Goal: Information Seeking & Learning: Find specific fact

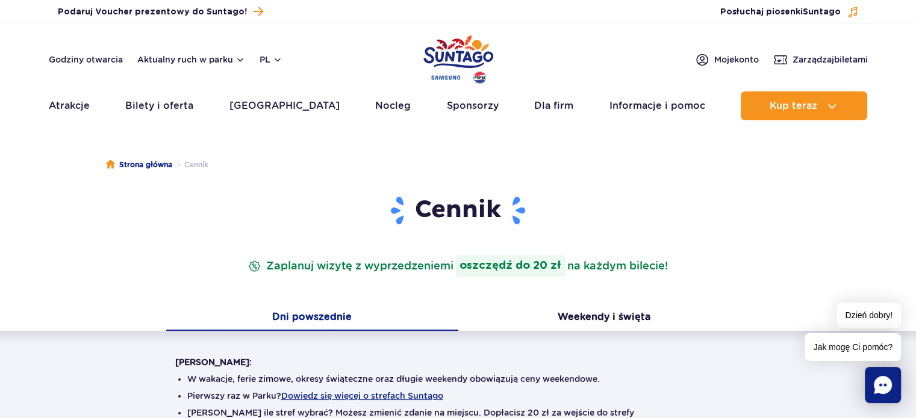
click at [7, 318] on div "Dni powszednie Weekendy i święta" at bounding box center [458, 318] width 916 height 25
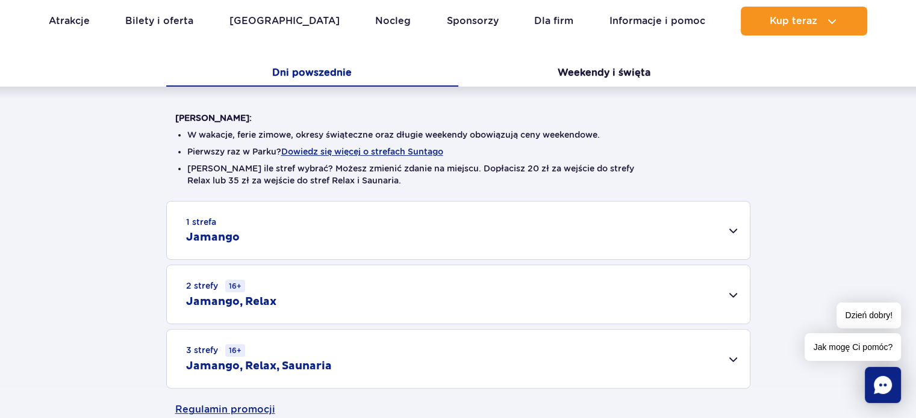
scroll to position [241, 0]
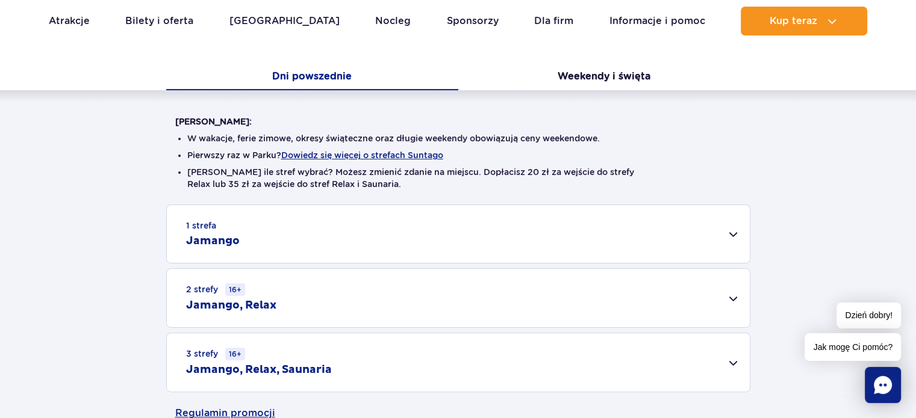
click at [727, 366] on div "3 strefy 16+ Jamango, Relax, Saunaria" at bounding box center [458, 363] width 583 height 58
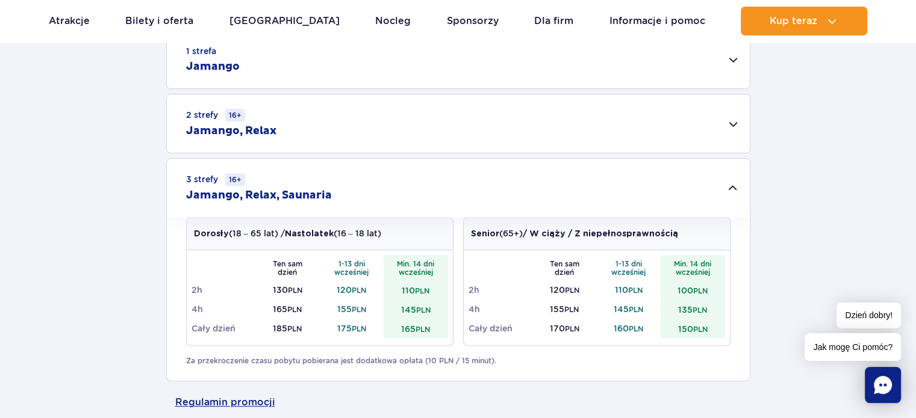
scroll to position [482, 0]
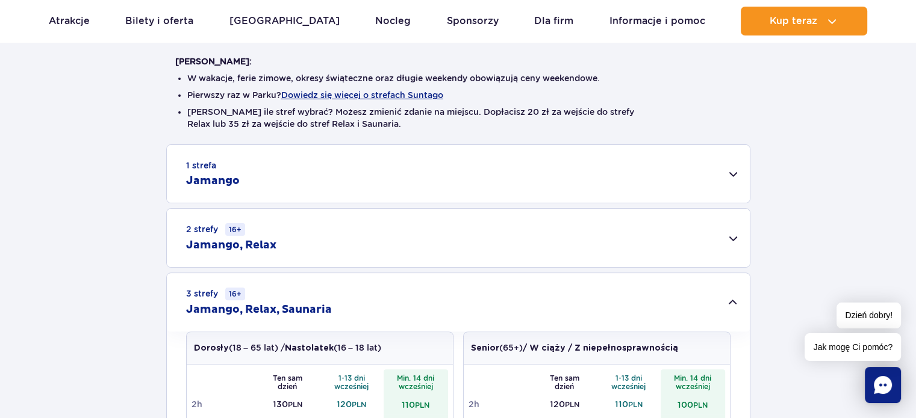
click at [740, 181] on div "1 strefa Jamango" at bounding box center [458, 174] width 583 height 58
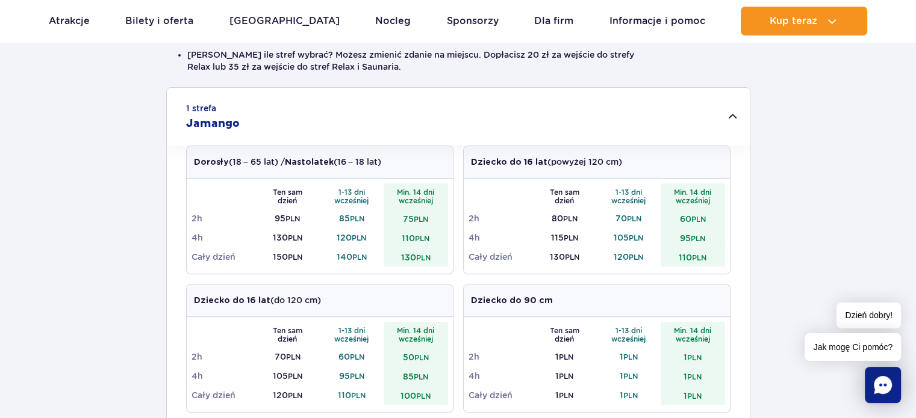
scroll to position [361, 0]
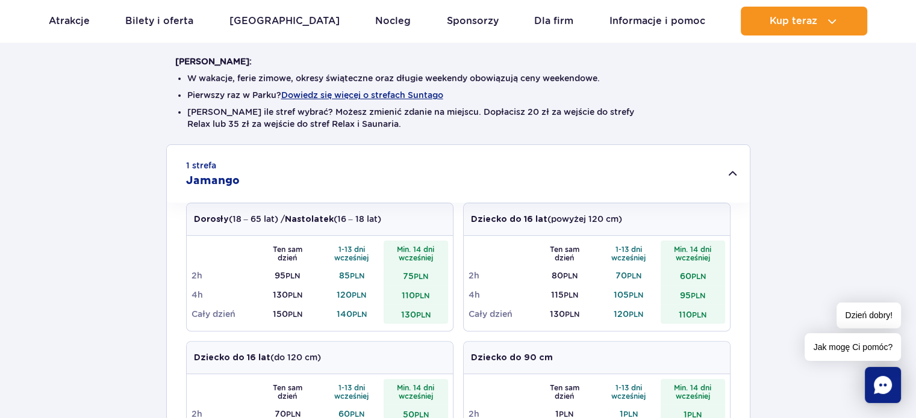
click at [735, 160] on div "1 strefa Jamango" at bounding box center [458, 174] width 583 height 58
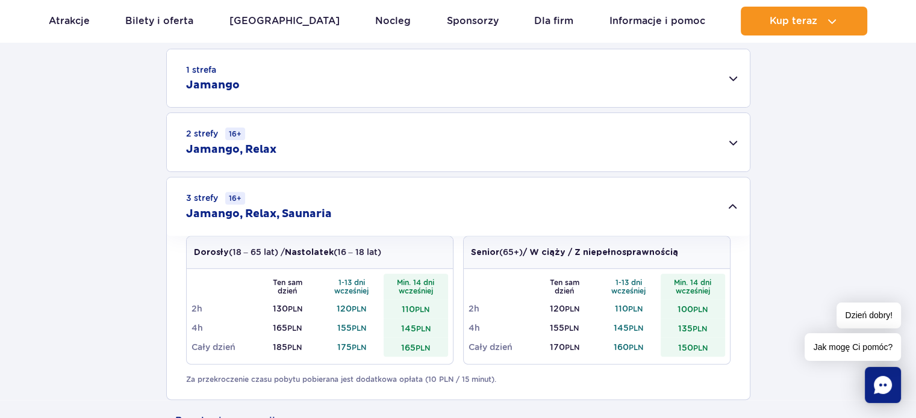
scroll to position [482, 0]
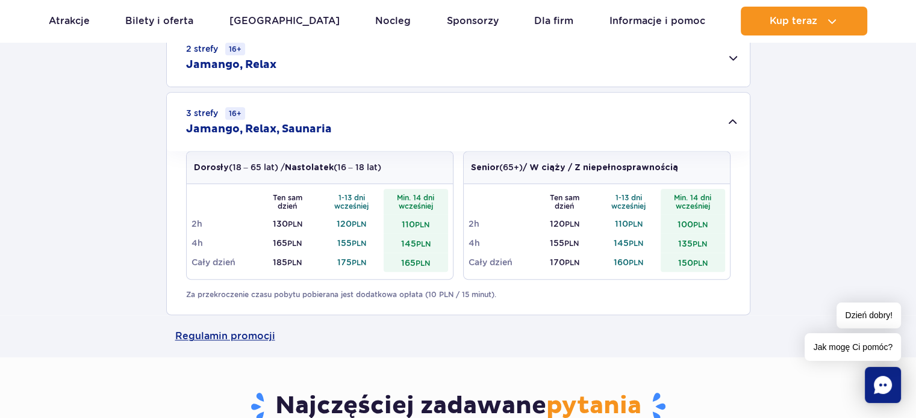
click at [236, 261] on td "Cały dzień" at bounding box center [223, 262] width 64 height 19
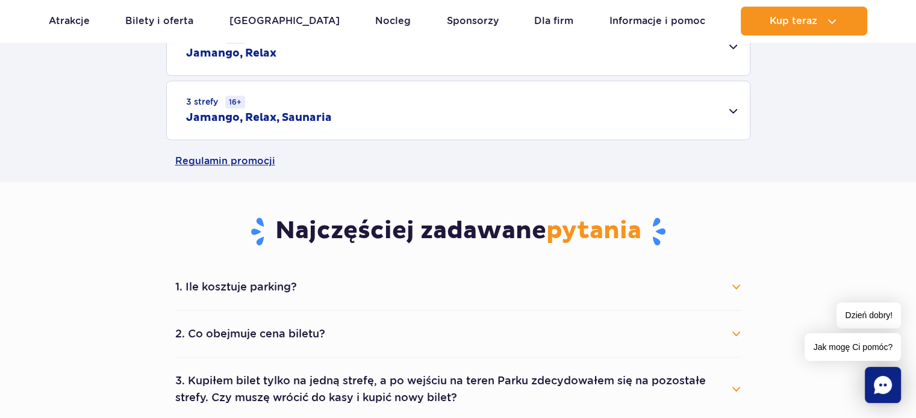
scroll to position [482, 0]
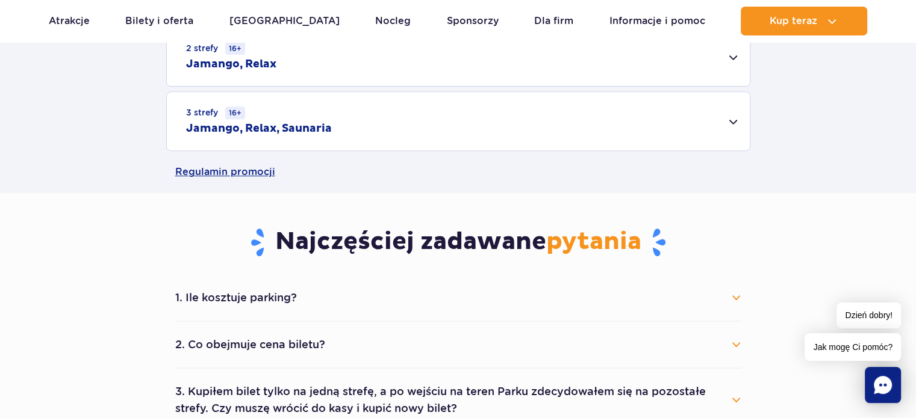
click at [267, 300] on button "1. Ile kosztuje parking?" at bounding box center [458, 298] width 566 height 26
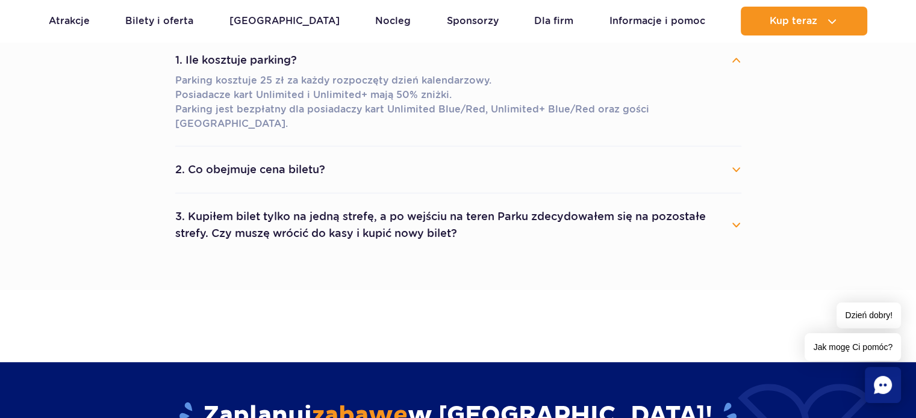
scroll to position [723, 0]
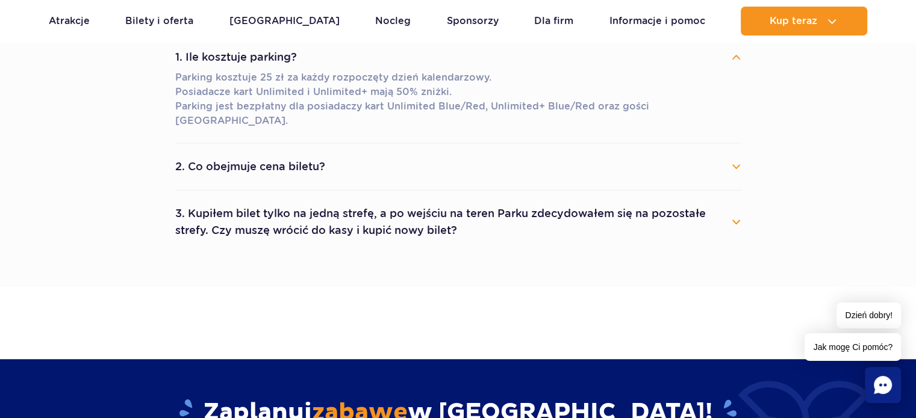
click at [246, 158] on button "2. Co obejmuje cena biletu?" at bounding box center [458, 167] width 566 height 26
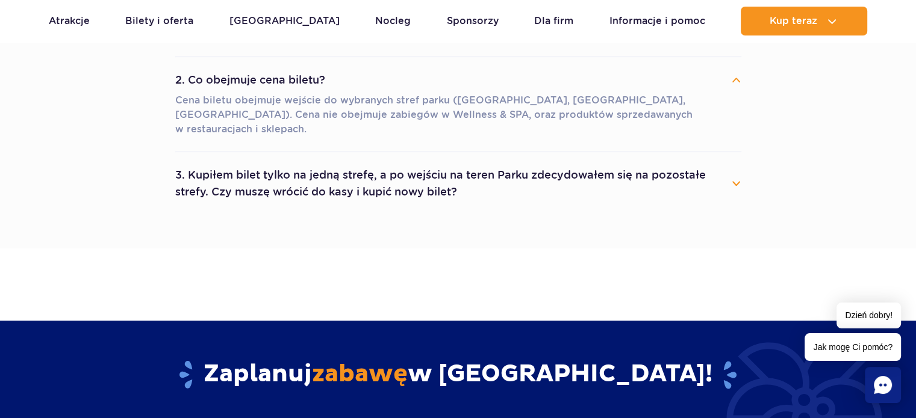
scroll to position [843, 0]
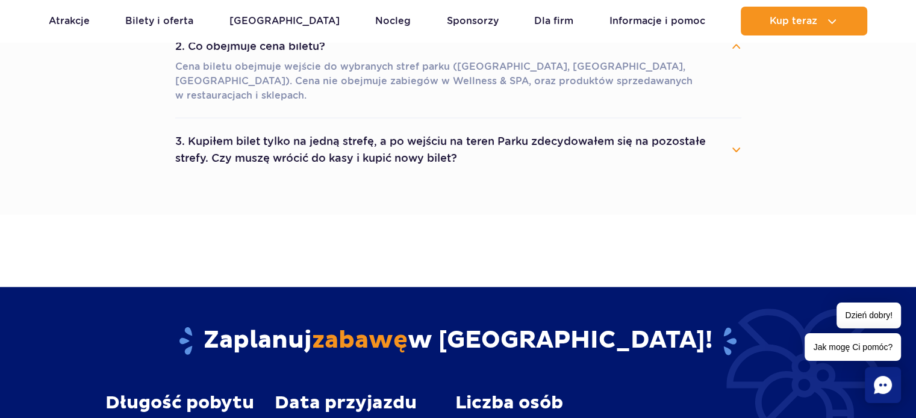
click at [0, 178] on section "Najczęściej zadawane pytania 1. Ile kosztuje parking? Parking kosztuje 25 zł za…" at bounding box center [458, 23] width 916 height 383
click at [455, 143] on li "3. Kupiłem bilet tylko na jedną strefę, a po wejściu na teren Parku zdecydowałe…" at bounding box center [458, 150] width 566 height 63
click at [437, 128] on button "3. Kupiłem bilet tylko na jedną strefę, a po wejściu na teren Parku zdecydowałe…" at bounding box center [458, 149] width 566 height 43
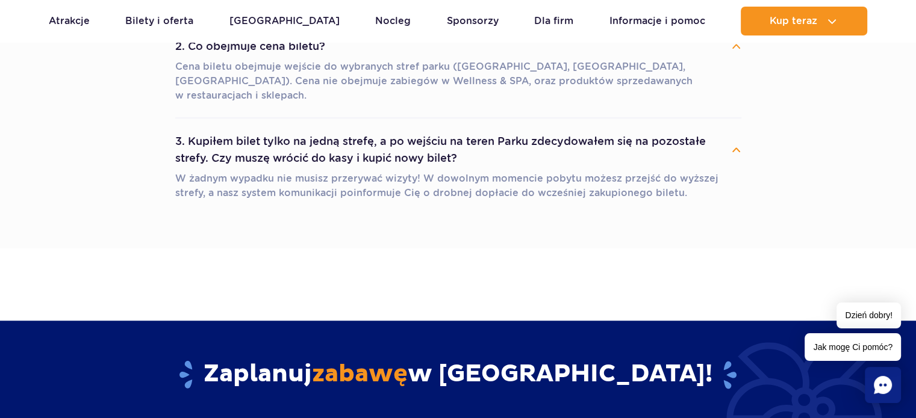
click at [0, 226] on main "Strona główna Cennik Cennik Zaplanuj wizytę z wyprzedzeniem i oszczędź do 20 zł…" at bounding box center [458, 75] width 916 height 1789
drag, startPoint x: 47, startPoint y: 263, endPoint x: 72, endPoint y: 261, distance: 25.4
click at [46, 262] on main "Strona główna Cennik Cennik Zaplanuj wizytę z wyprzedzeniem i oszczędź do 20 zł…" at bounding box center [458, 75] width 916 height 1789
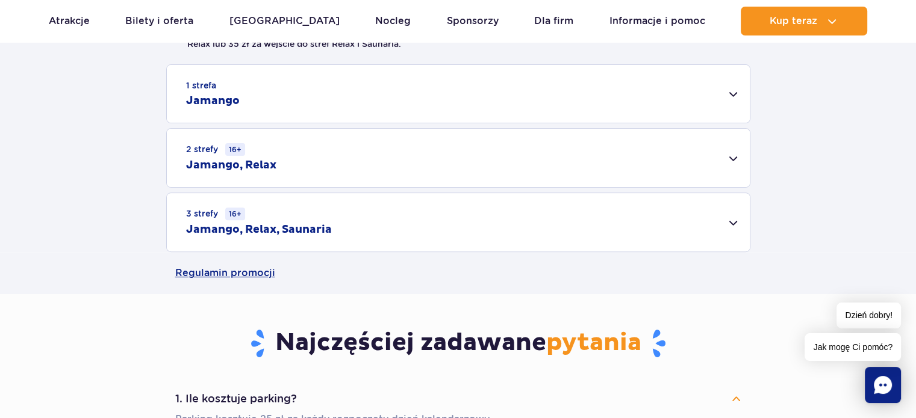
scroll to position [361, 0]
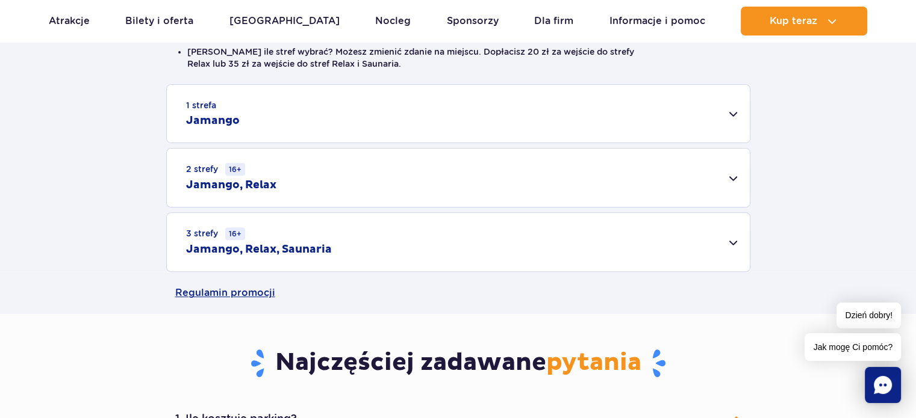
click at [736, 240] on div "3 strefy 16+ Jamango, Relax, Saunaria" at bounding box center [458, 242] width 583 height 58
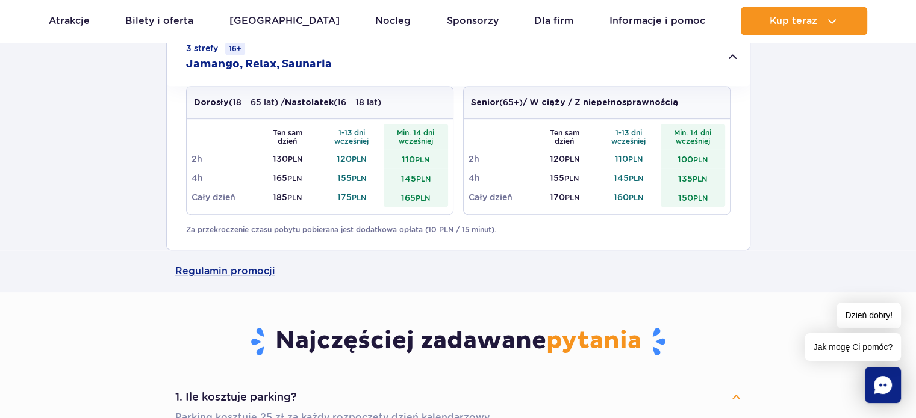
scroll to position [542, 0]
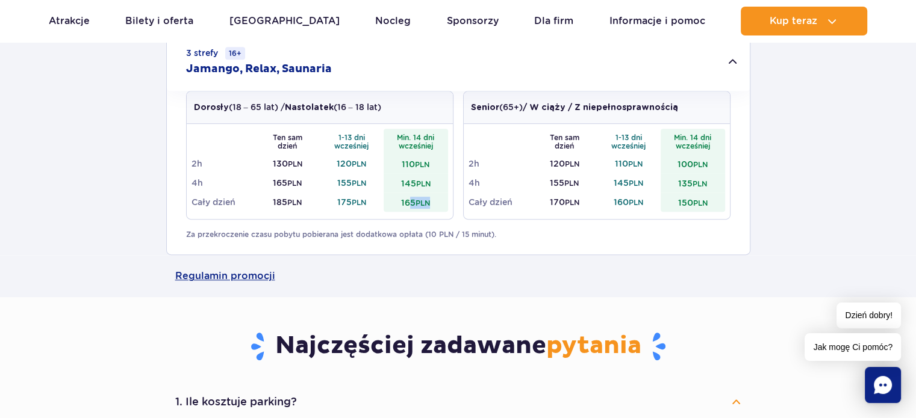
drag, startPoint x: 429, startPoint y: 203, endPoint x: 406, endPoint y: 199, distance: 23.3
click at [406, 200] on td "165 PLN" at bounding box center [416, 202] width 64 height 19
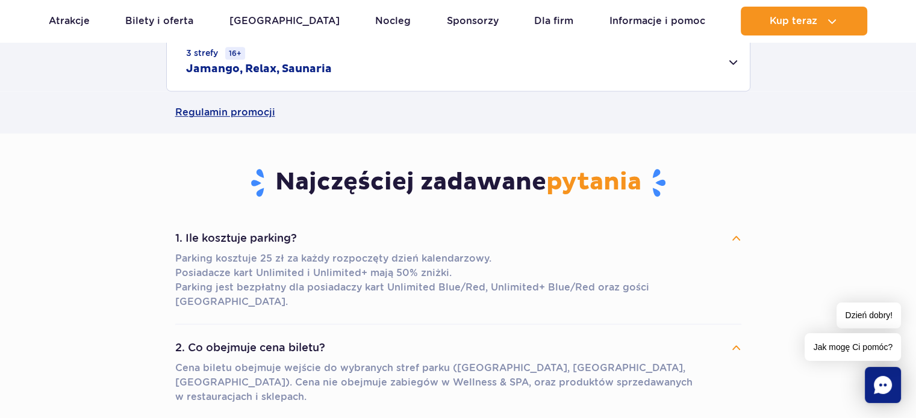
click at [720, 73] on div "3 strefy 16+ Jamango, Relax, Saunaria" at bounding box center [458, 62] width 583 height 58
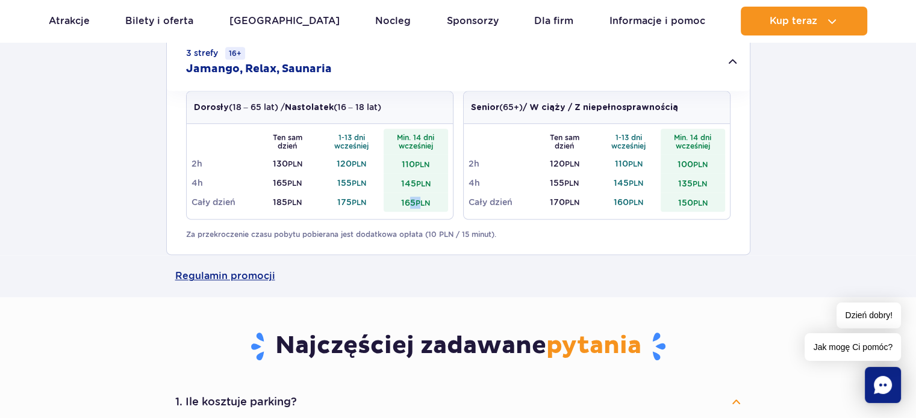
click at [407, 200] on td "165 PLN" at bounding box center [416, 202] width 64 height 19
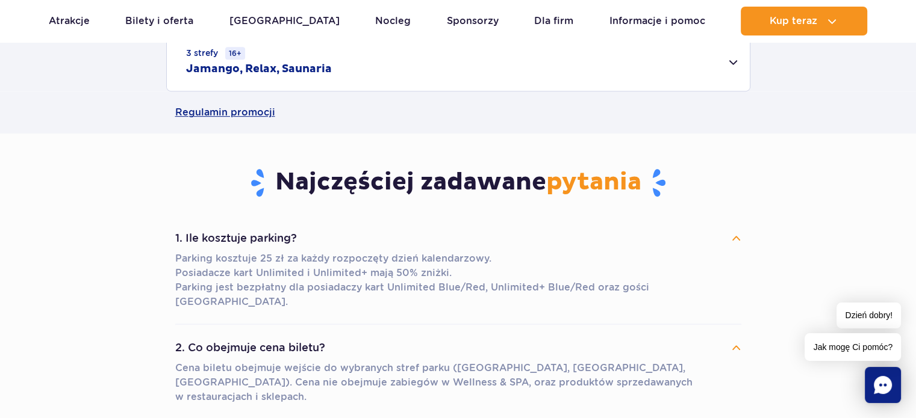
drag, startPoint x: 3, startPoint y: 195, endPoint x: 184, endPoint y: 164, distance: 183.8
click at [5, 196] on section "Najczęściej zadawane pytania 1. Ile kosztuje parking? Parking kosztuje 25 zł za…" at bounding box center [458, 342] width 916 height 417
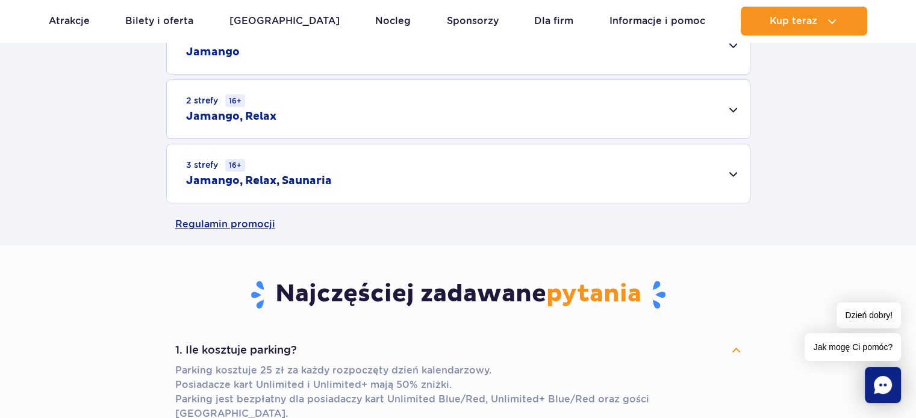
scroll to position [421, 0]
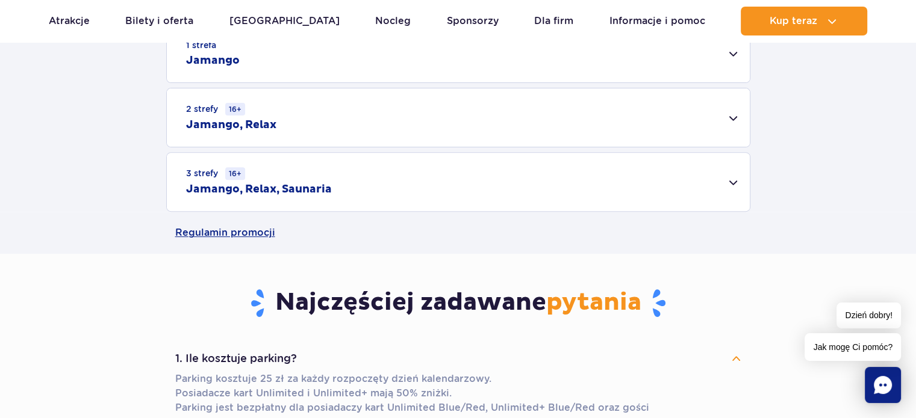
click at [653, 182] on div "3 strefy 16+ Jamango, Relax, Saunaria" at bounding box center [458, 182] width 583 height 58
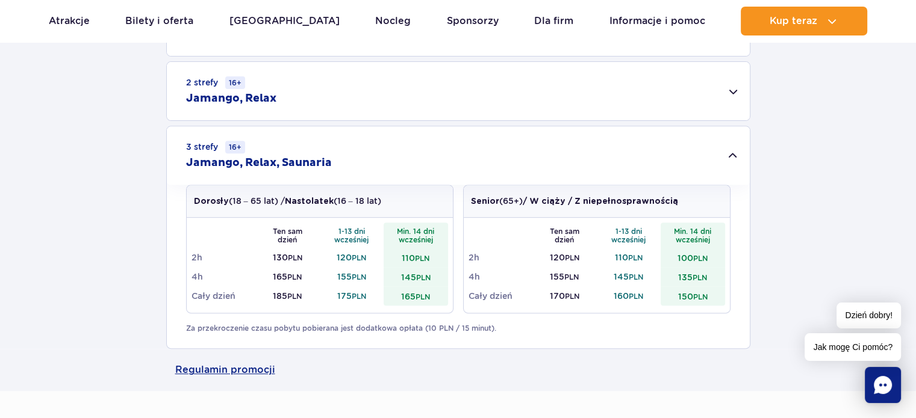
scroll to position [542, 0]
